Goal: Navigation & Orientation: Understand site structure

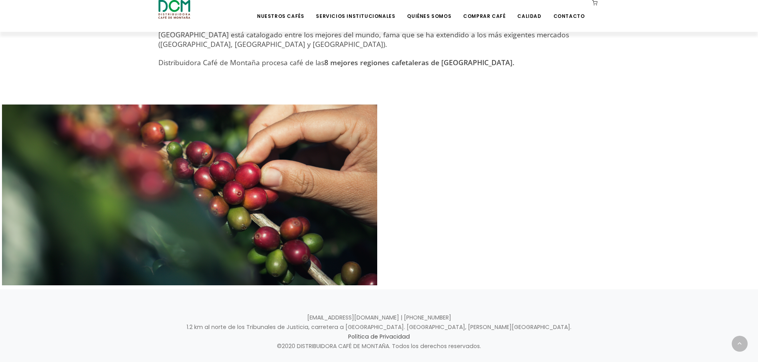
scroll to position [379, 0]
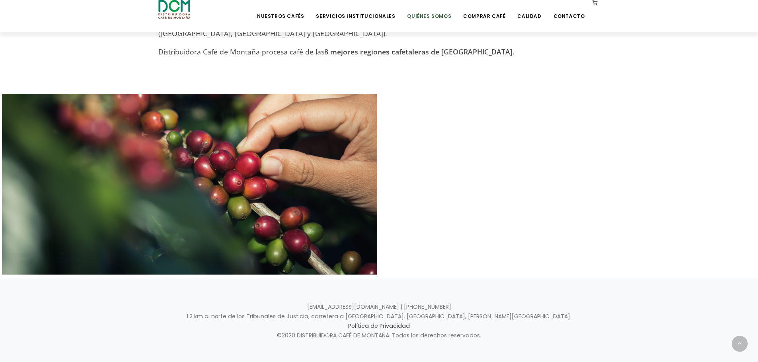
click at [429, 14] on link "Quiénes Somos" at bounding box center [429, 10] width 54 height 19
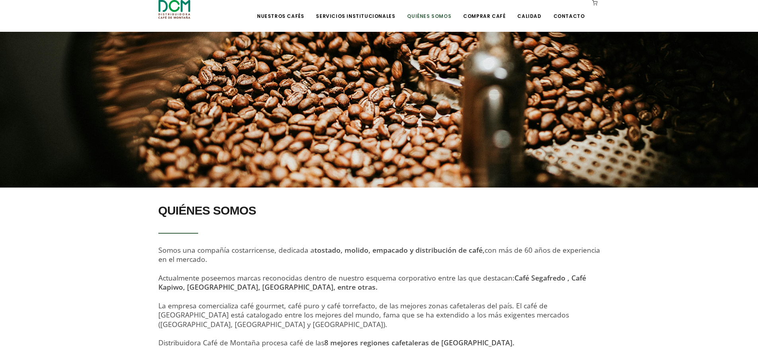
scroll to position [87, 0]
click at [359, 16] on link "Servicios Institucionales" at bounding box center [355, 10] width 89 height 19
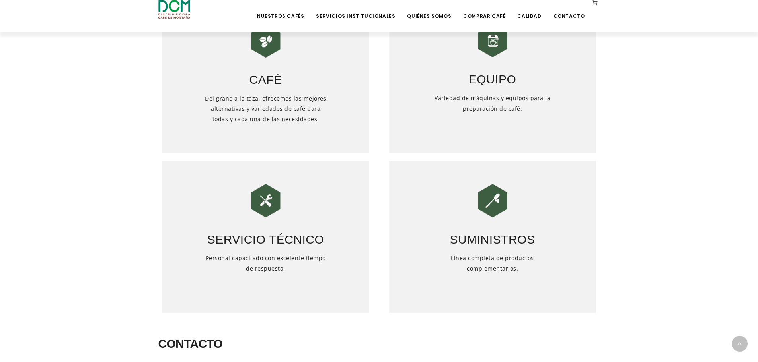
scroll to position [383, 0]
